Goal: Task Accomplishment & Management: Manage account settings

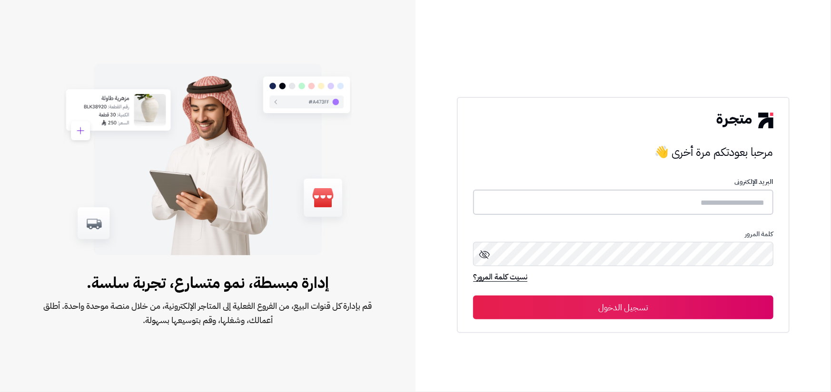
type input "**********"
click at [596, 307] on button "تسجيل الدخول" at bounding box center [623, 307] width 300 height 24
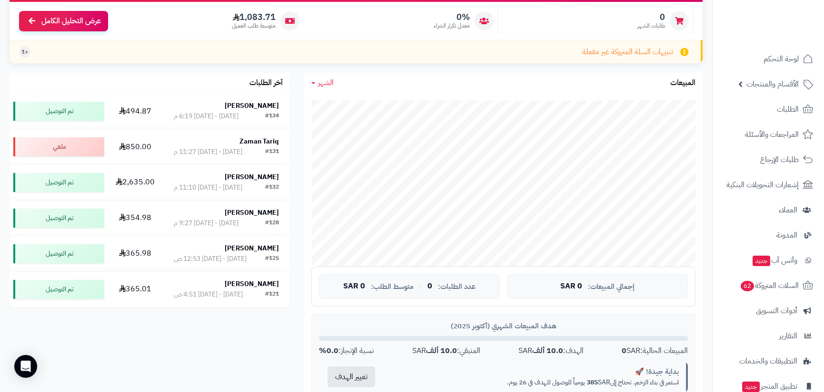
scroll to position [143, 0]
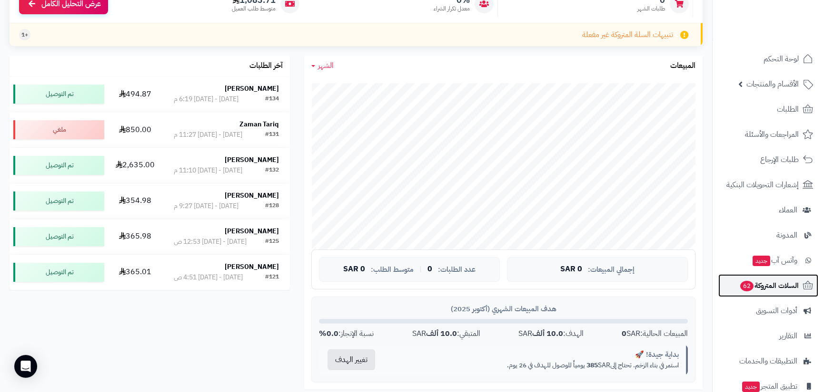
click at [766, 286] on span "السلات المتروكة 62" at bounding box center [768, 285] width 59 height 13
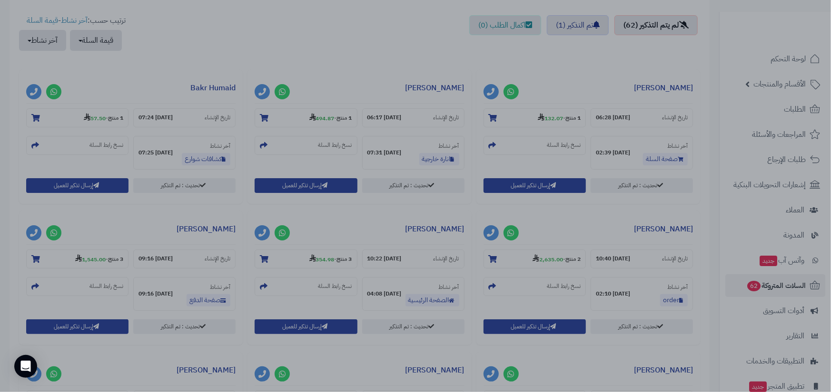
click at [213, 61] on div at bounding box center [415, 196] width 831 height 392
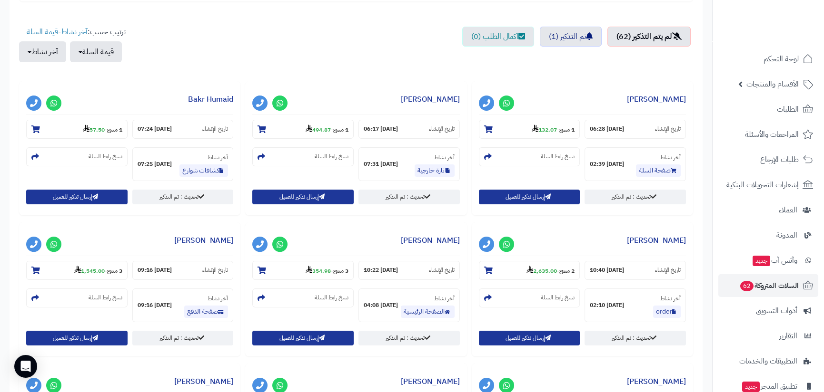
scroll to position [333, 0]
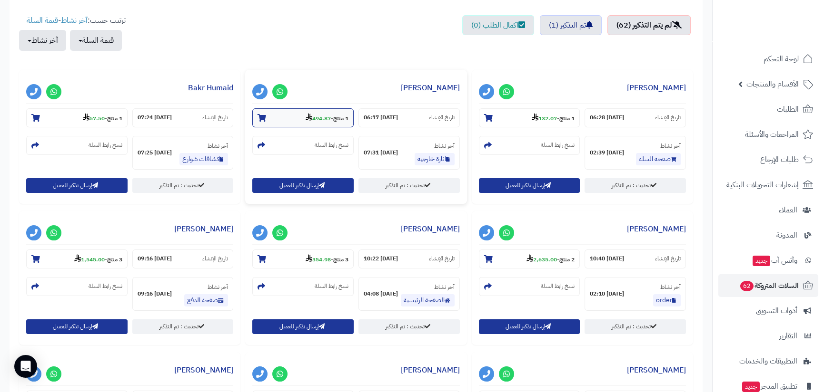
drag, startPoint x: 304, startPoint y: 113, endPoint x: 302, endPoint y: 121, distance: 8.3
click at [305, 121] on strong "494.87" at bounding box center [317, 118] width 25 height 9
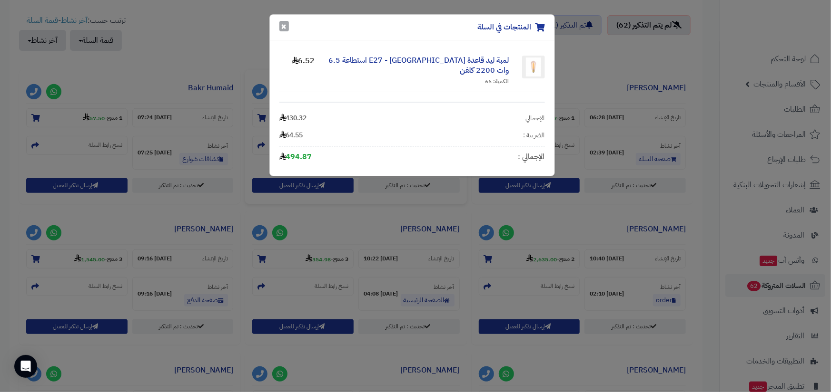
click at [284, 24] on button "×" at bounding box center [284, 26] width 10 height 10
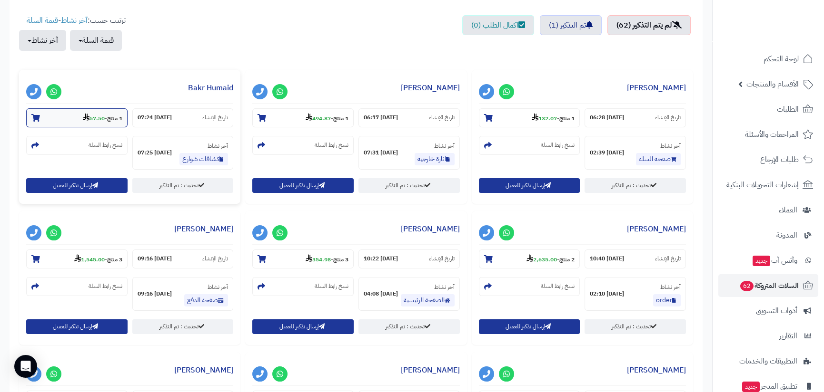
click at [67, 119] on section "1 منتج - 57.50" at bounding box center [76, 117] width 101 height 19
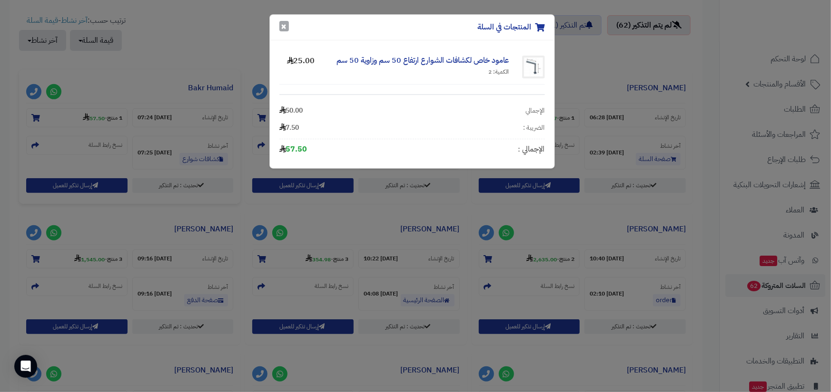
click at [282, 24] on button "×" at bounding box center [284, 26] width 10 height 10
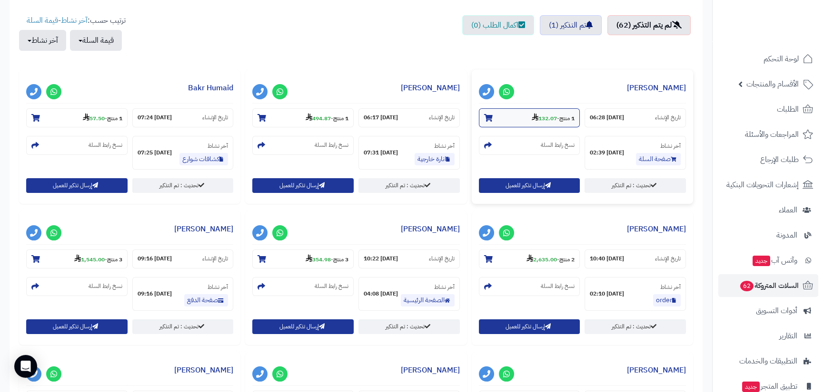
click at [535, 117] on strong "132.07" at bounding box center [543, 118] width 25 height 9
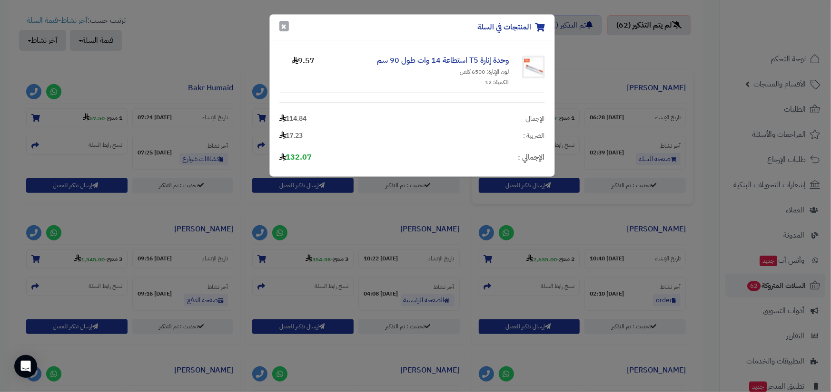
click at [281, 25] on button "×" at bounding box center [284, 26] width 10 height 10
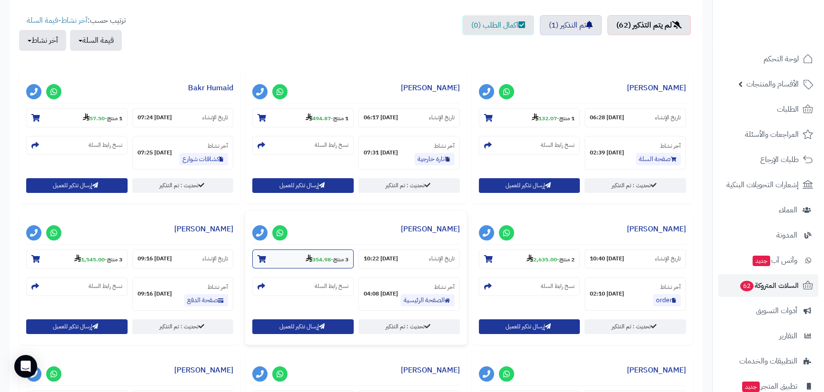
click at [285, 261] on section "3 منتج - 354.98" at bounding box center [302, 259] width 101 height 19
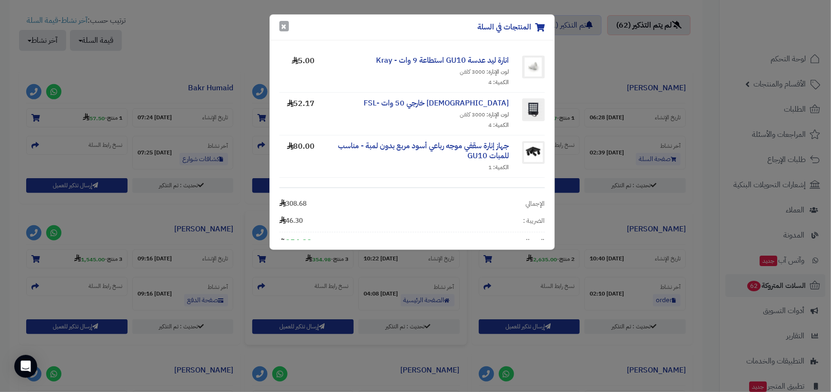
click at [285, 28] on button "×" at bounding box center [284, 26] width 10 height 10
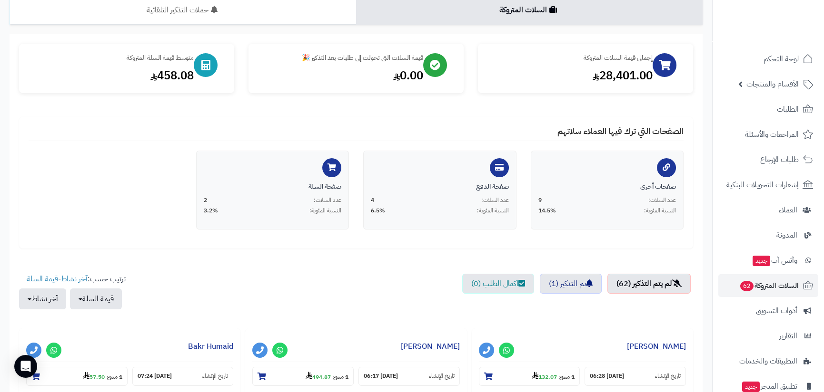
scroll to position [0, 0]
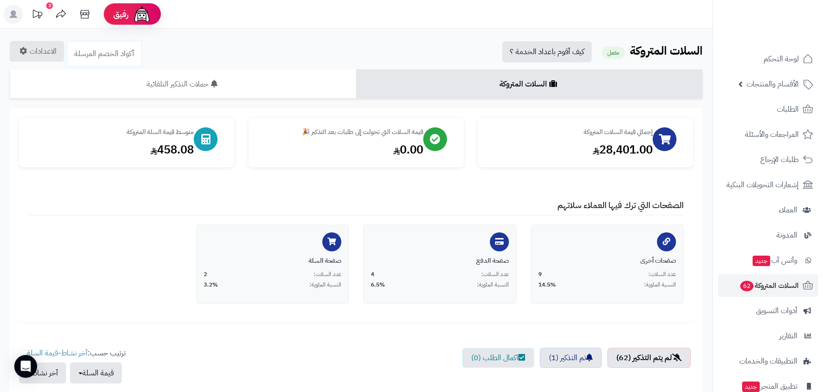
click at [40, 12] on icon at bounding box center [37, 14] width 19 height 19
